Goal: Complete application form

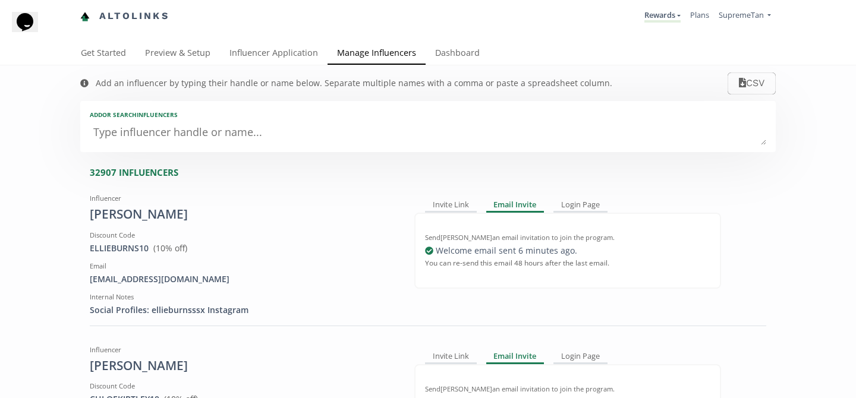
click at [328, 124] on textarea at bounding box center [428, 133] width 676 height 24
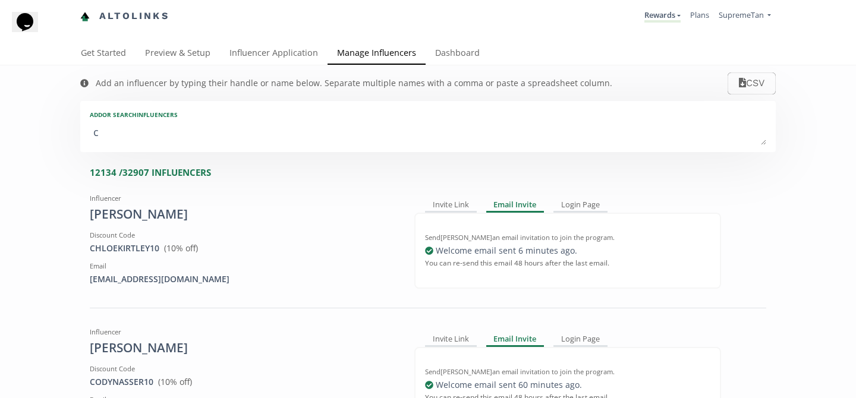
type textarea "co"
type input "co"
type input "CO"
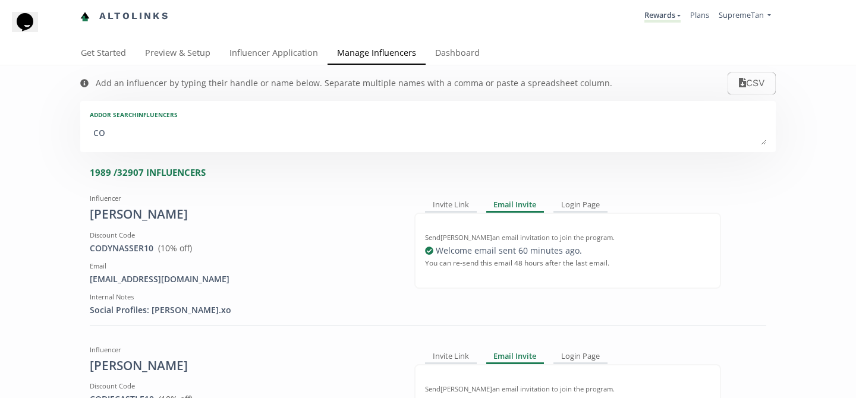
type textarea "cou"
type input "cou"
type input "COU"
type textarea "cour"
type input "cour"
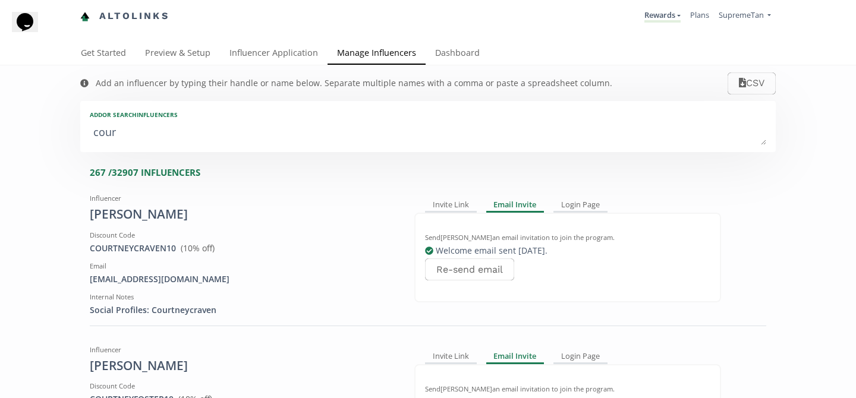
type input "COUR"
type textarea "court"
type input "court"
type input "COURT"
type textarea "courtn"
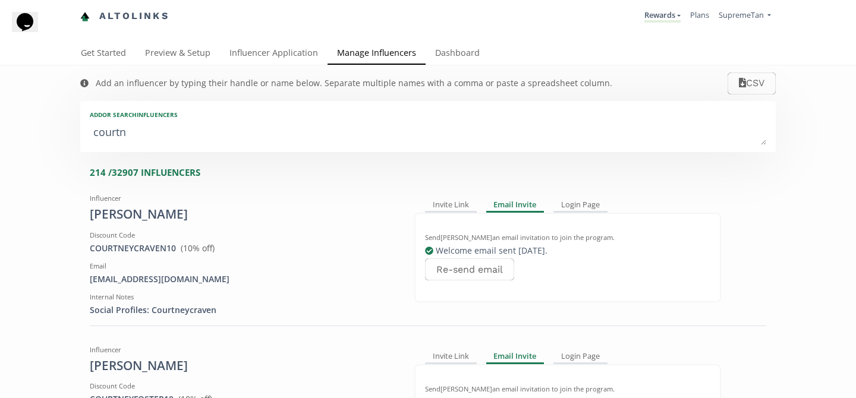
type input "courtn"
type input "COURTN"
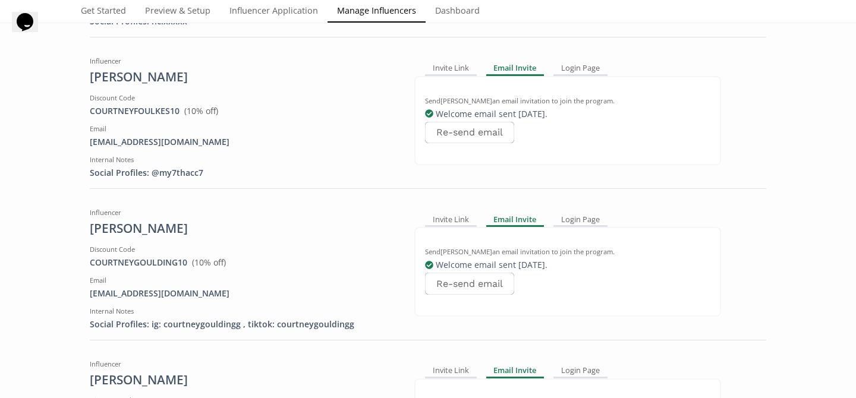
scroll to position [741, 0]
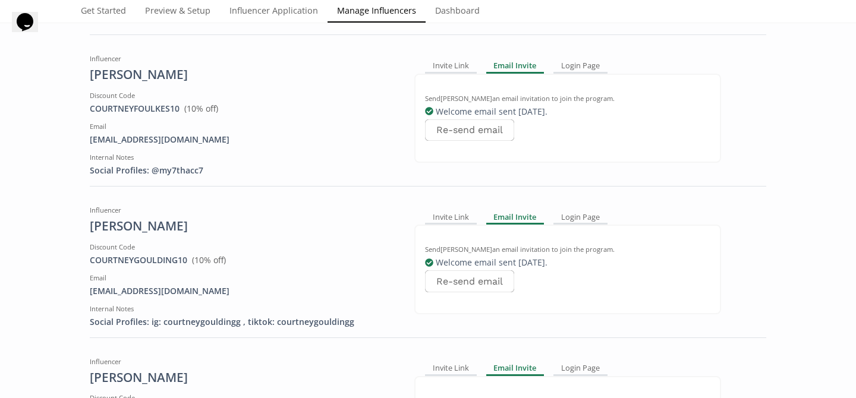
type textarea "courtn"
